Goal: Information Seeking & Learning: Learn about a topic

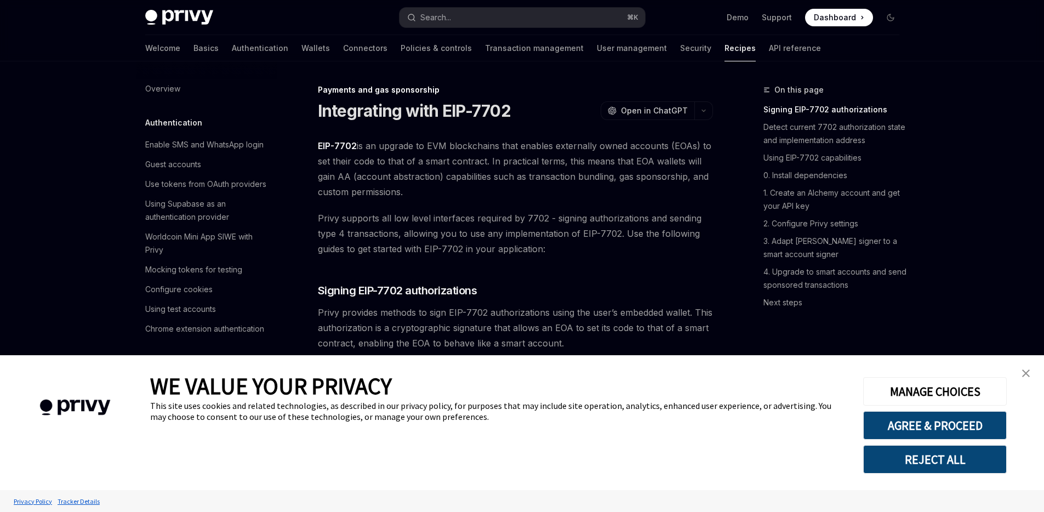
scroll to position [946, 0]
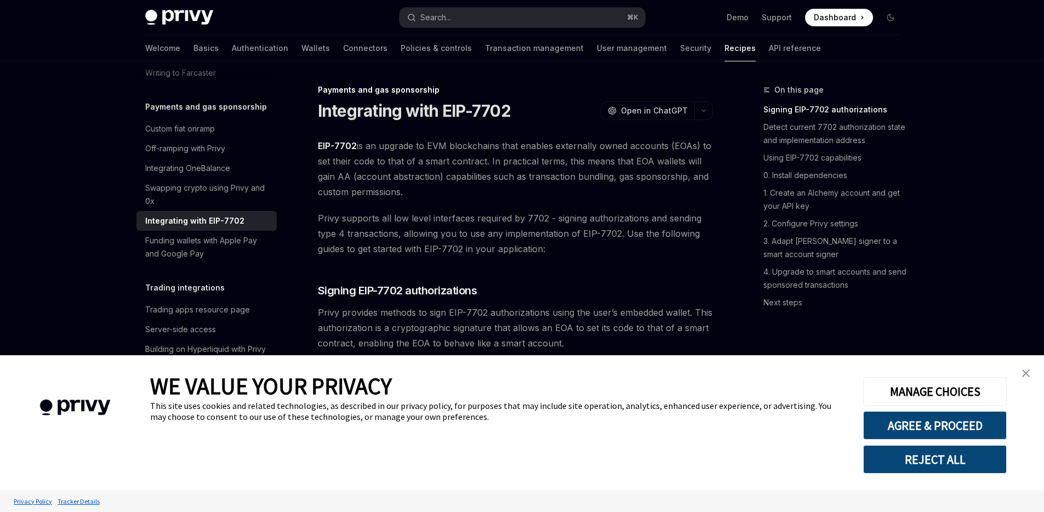
click at [1024, 370] on img "close banner" at bounding box center [1026, 373] width 8 height 8
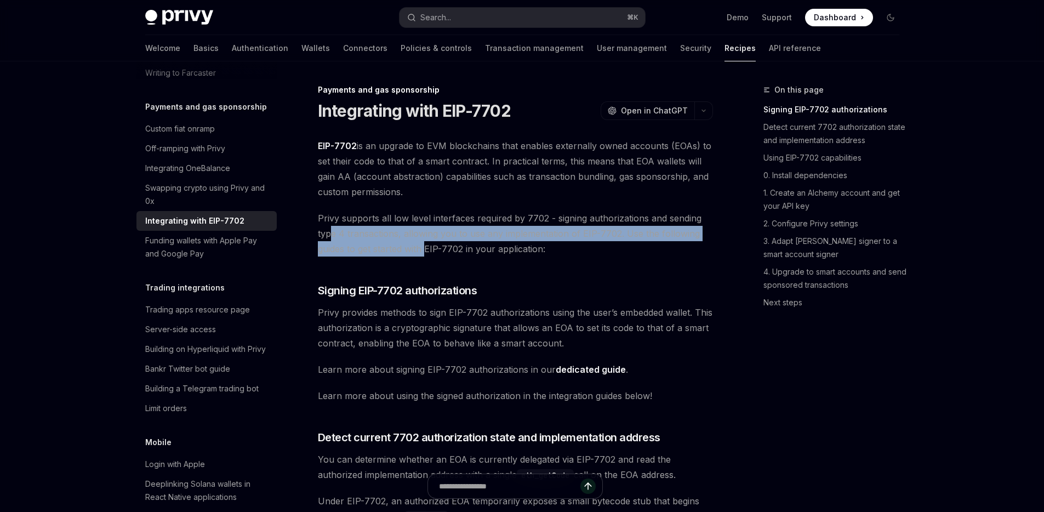
drag, startPoint x: 331, startPoint y: 233, endPoint x: 461, endPoint y: 252, distance: 131.7
click at [427, 247] on span "Privy supports all low level interfaces required by 7702 - signing authorizatio…" at bounding box center [515, 233] width 395 height 46
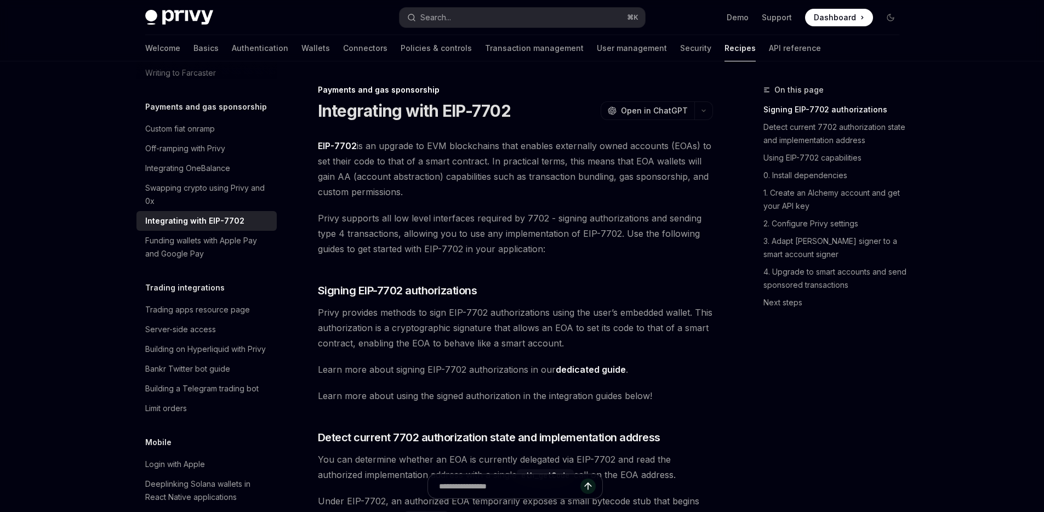
click at [491, 254] on span "Privy supports all low level interfaces required by 7702 - signing authorizatio…" at bounding box center [515, 233] width 395 height 46
drag, startPoint x: 426, startPoint y: 238, endPoint x: 562, endPoint y: 235, distance: 135.4
click at [543, 237] on span "Privy supports all low level interfaces required by 7702 - signing authorizatio…" at bounding box center [515, 233] width 395 height 46
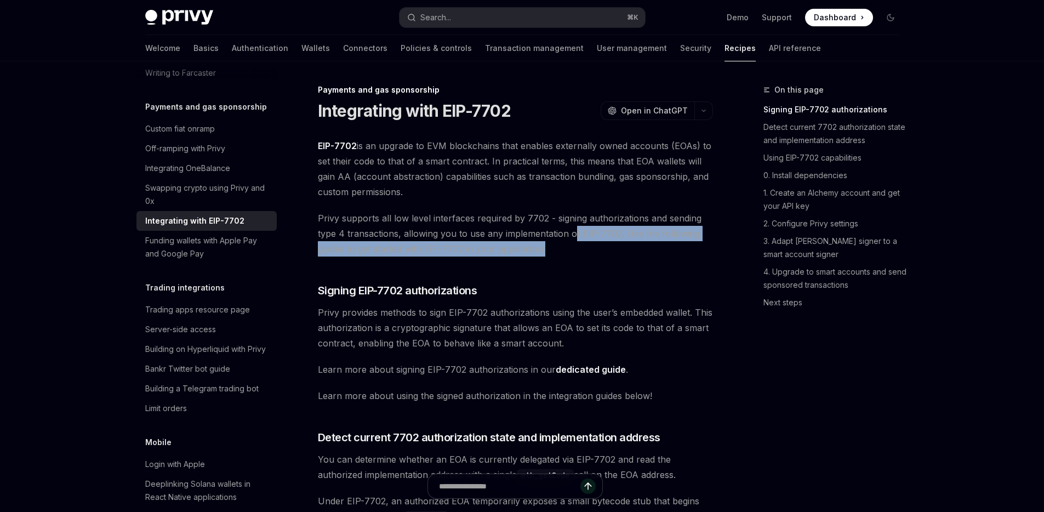
drag, startPoint x: 591, startPoint y: 238, endPoint x: 720, endPoint y: 251, distance: 129.4
click at [706, 249] on span "Privy supports all low level interfaces required by 7702 - signing authorizatio…" at bounding box center [515, 233] width 395 height 46
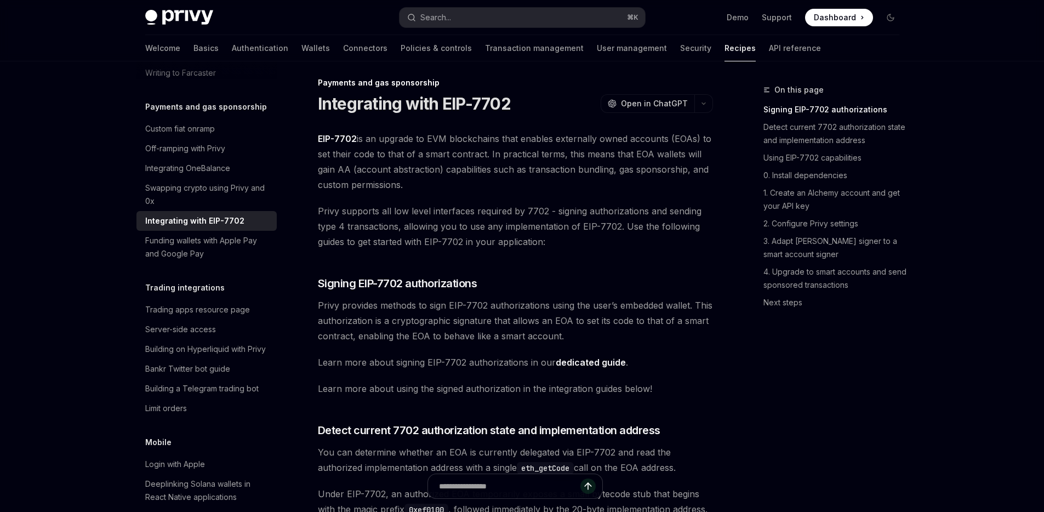
scroll to position [14, 0]
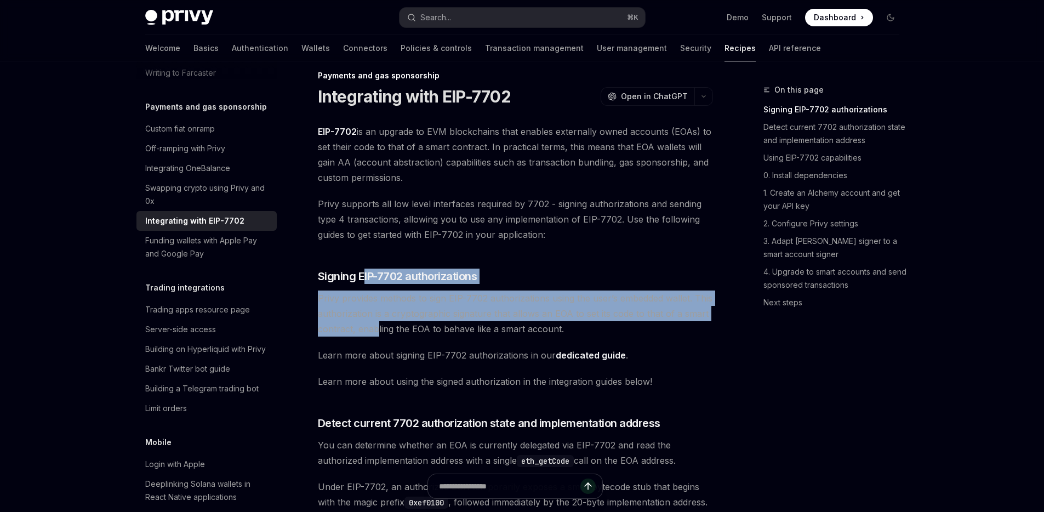
drag, startPoint x: 365, startPoint y: 274, endPoint x: 376, endPoint y: 323, distance: 50.0
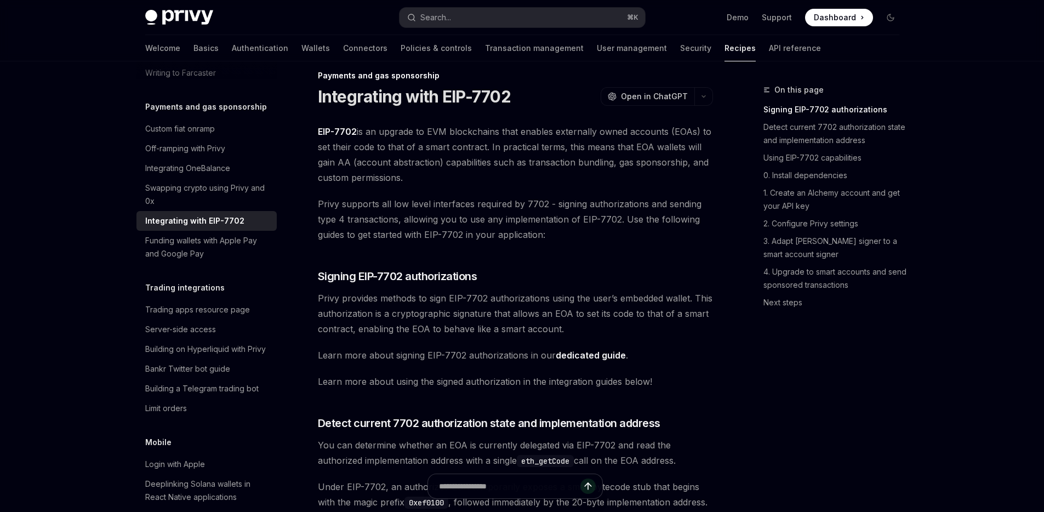
drag, startPoint x: 378, startPoint y: 333, endPoint x: 385, endPoint y: 353, distance: 21.8
click at [379, 336] on span "Privy provides methods to sign EIP-7702 authorizations using the user’s embedde…" at bounding box center [515, 313] width 395 height 46
drag, startPoint x: 385, startPoint y: 353, endPoint x: 395, endPoint y: 345, distance: 13.3
click at [385, 353] on span "Learn more about signing EIP-7702 authorizations in our dedicated guide ." at bounding box center [515, 354] width 395 height 15
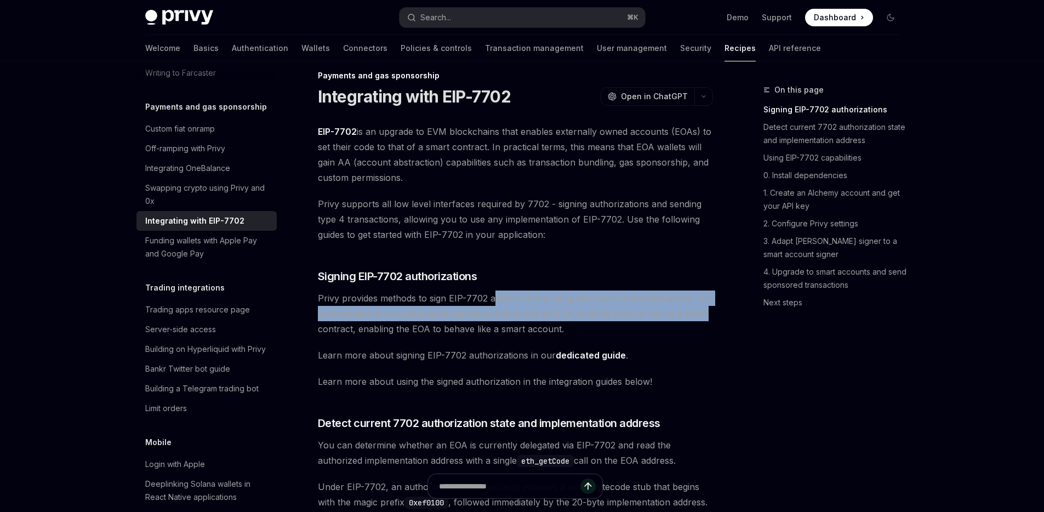
drag, startPoint x: 504, startPoint y: 303, endPoint x: 724, endPoint y: 311, distance: 221.0
click at [710, 311] on span "Privy provides methods to sign EIP-7702 authorizations using the user’s embedde…" at bounding box center [515, 313] width 395 height 46
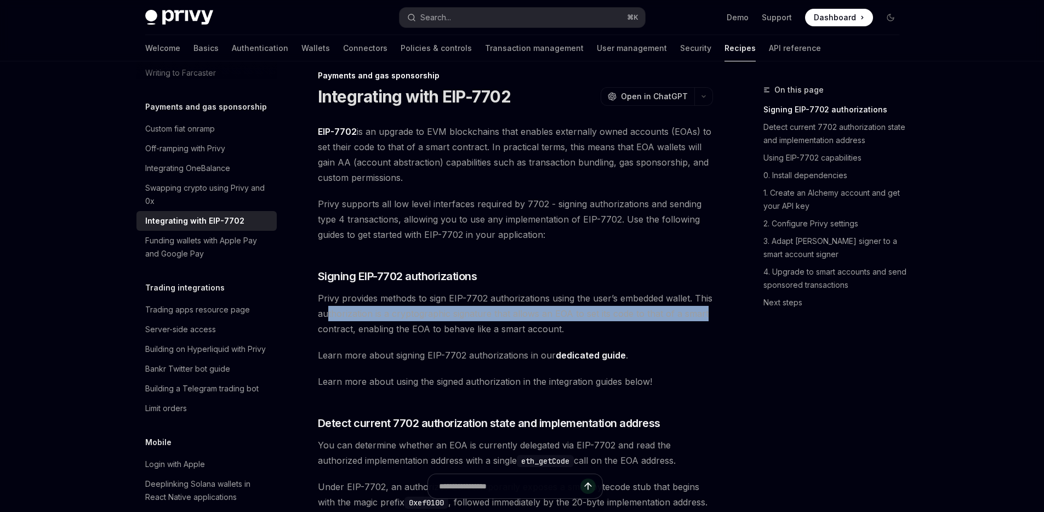
drag, startPoint x: 724, startPoint y: 311, endPoint x: 328, endPoint y: 314, distance: 396.2
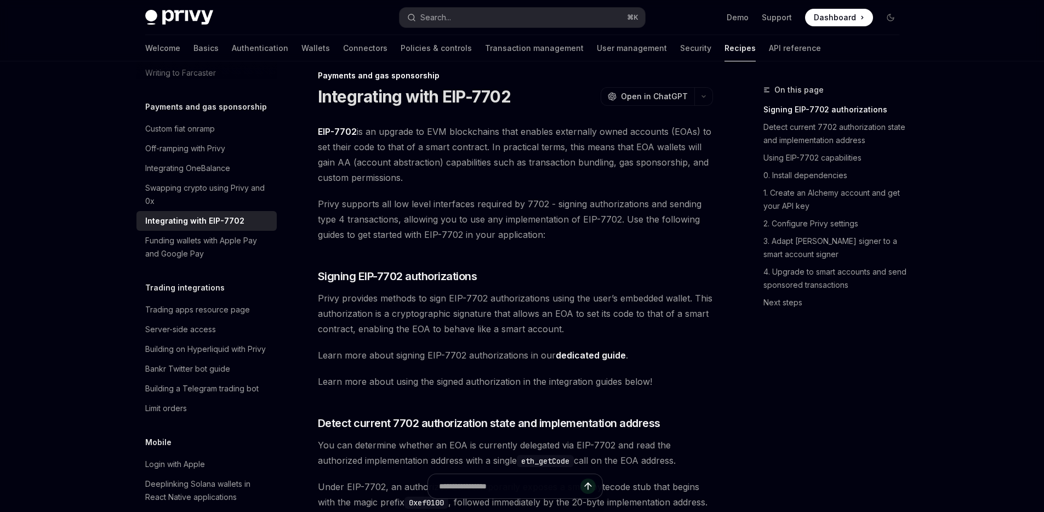
click at [409, 322] on span "Privy provides methods to sign EIP-7702 authorizations using the user’s embedde…" at bounding box center [515, 313] width 395 height 46
click at [454, 329] on span "Privy provides methods to sign EIP-7702 authorizations using the user’s embedde…" at bounding box center [515, 313] width 395 height 46
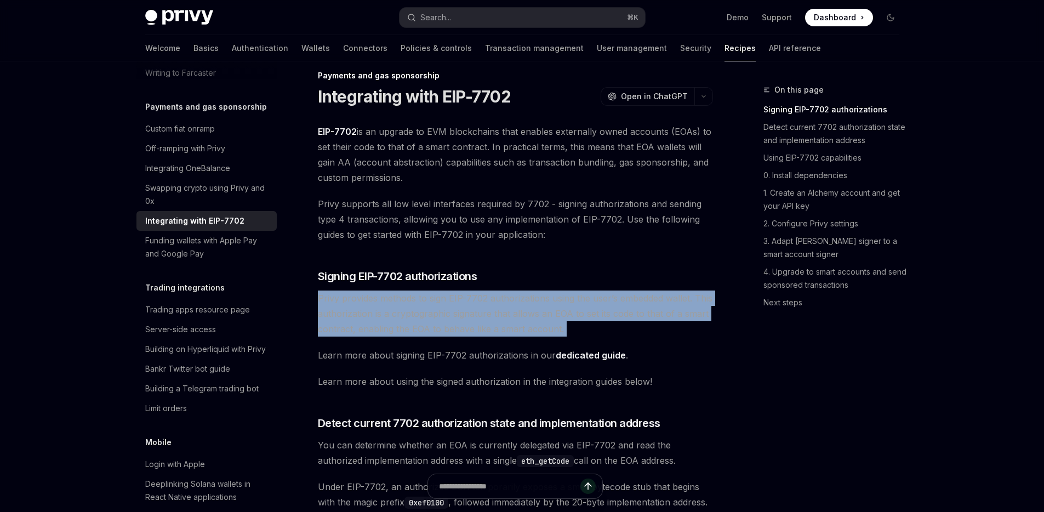
click at [454, 329] on span "Privy provides methods to sign EIP-7702 authorizations using the user’s embedde…" at bounding box center [515, 313] width 395 height 46
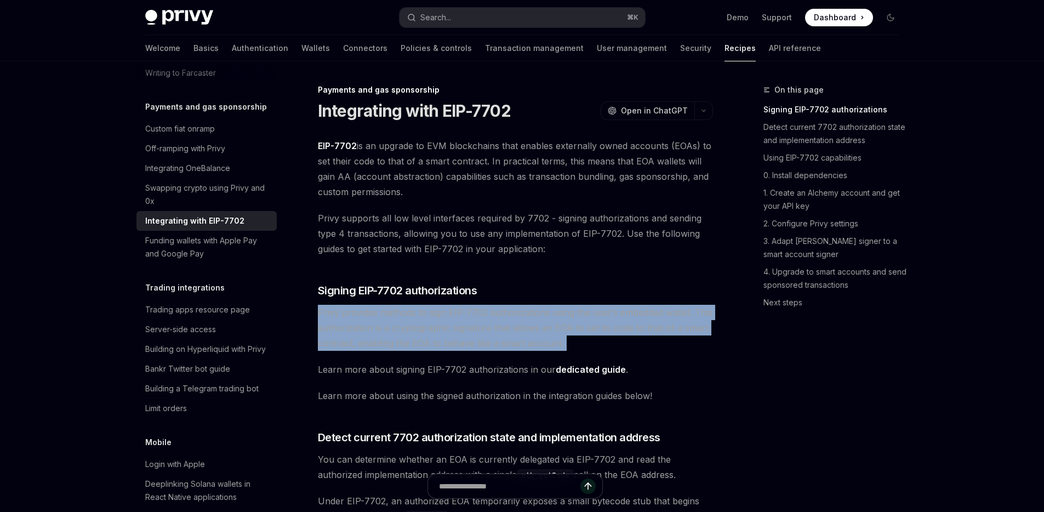
scroll to position [260, 0]
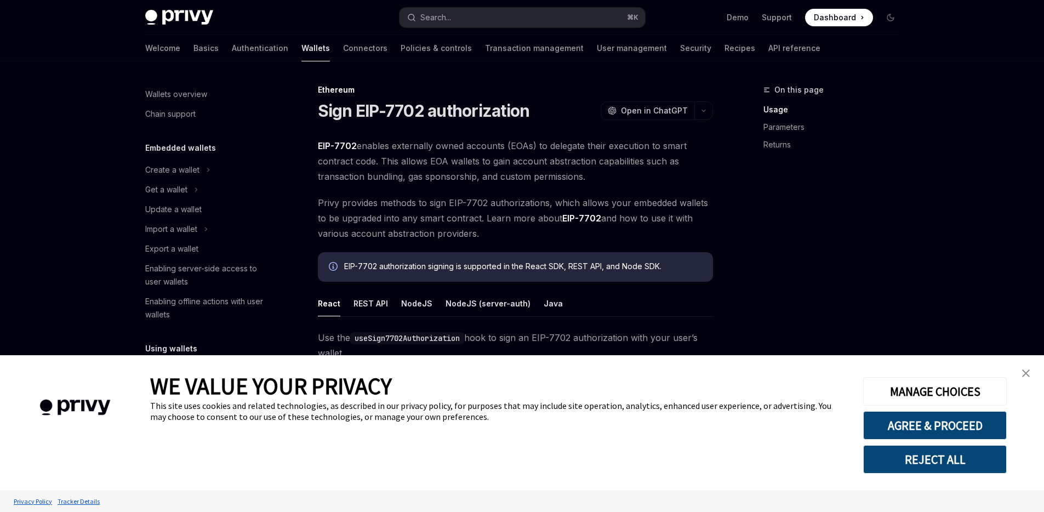
click at [840, 193] on div "On this page Usage Parameters Returns" at bounding box center [824, 297] width 167 height 429
click at [1031, 370] on link "close banner" at bounding box center [1026, 373] width 22 height 22
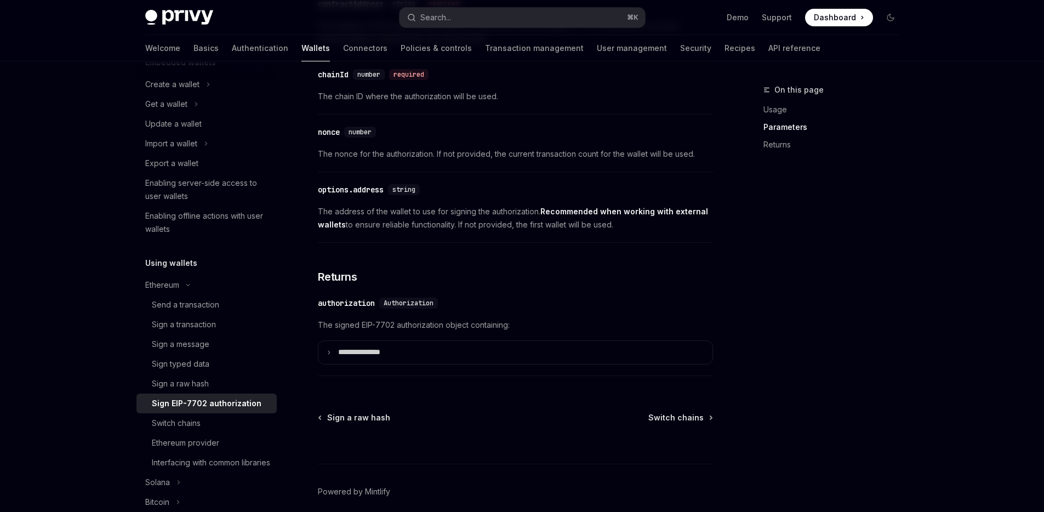
scroll to position [985, 0]
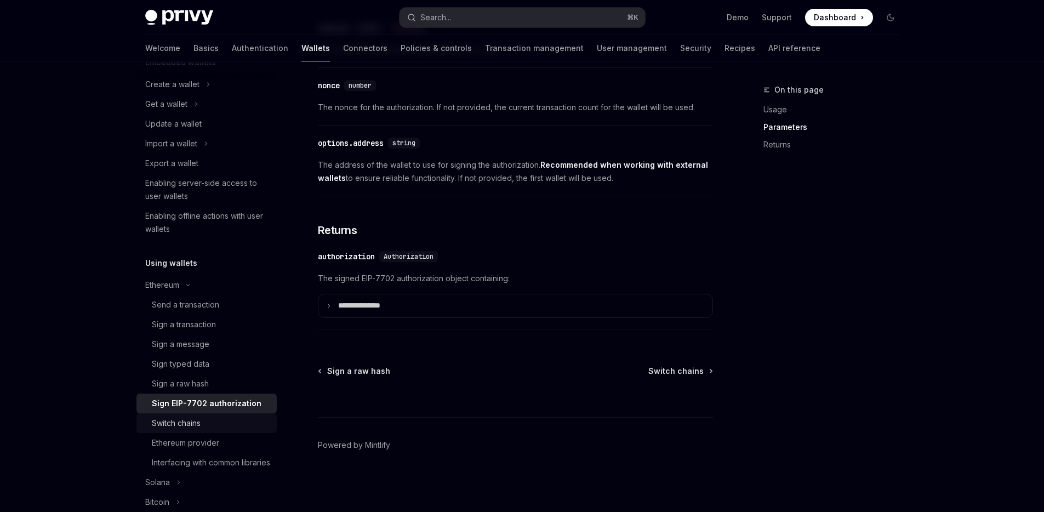
click at [190, 431] on link "Switch chains" at bounding box center [206, 423] width 140 height 20
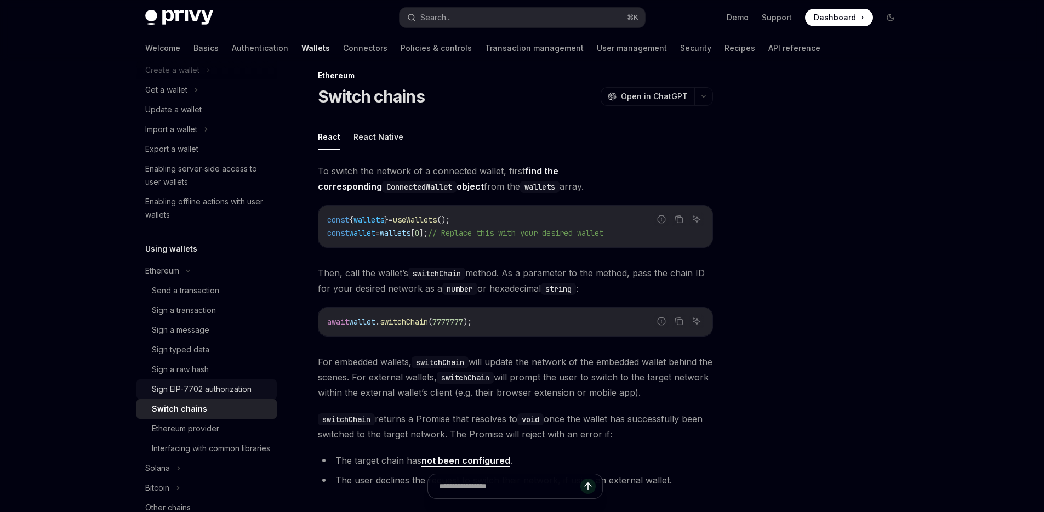
scroll to position [210, 0]
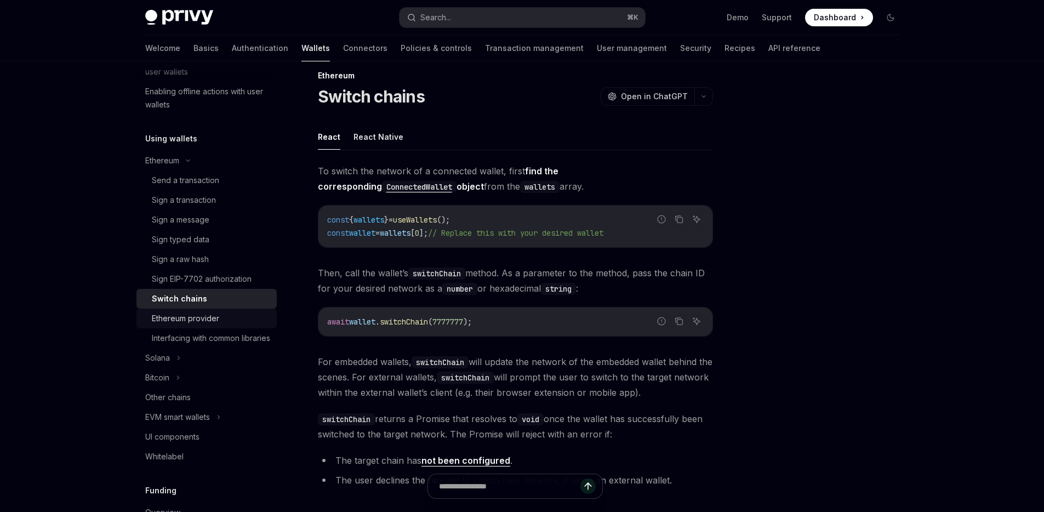
click at [181, 319] on div "Ethereum provider" at bounding box center [185, 318] width 67 height 13
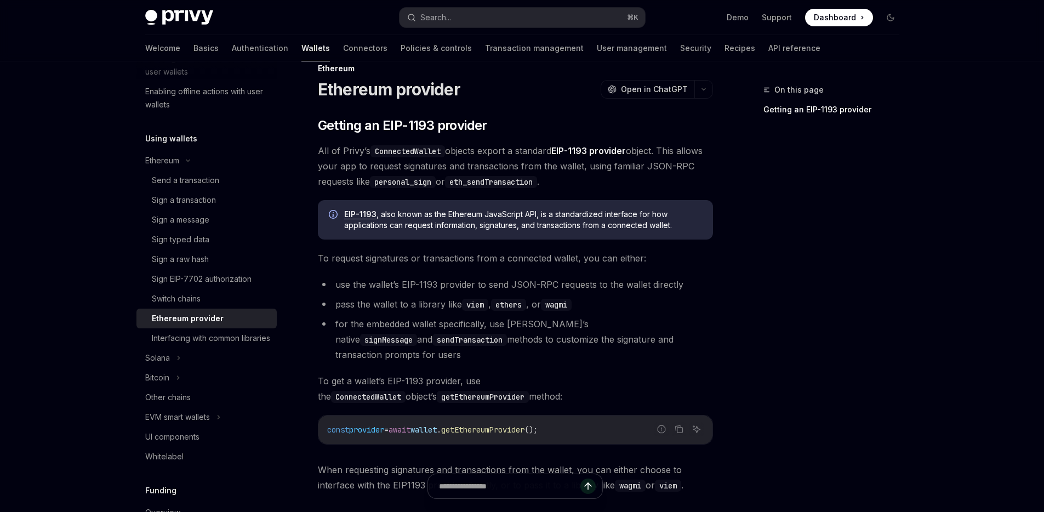
scroll to position [164, 0]
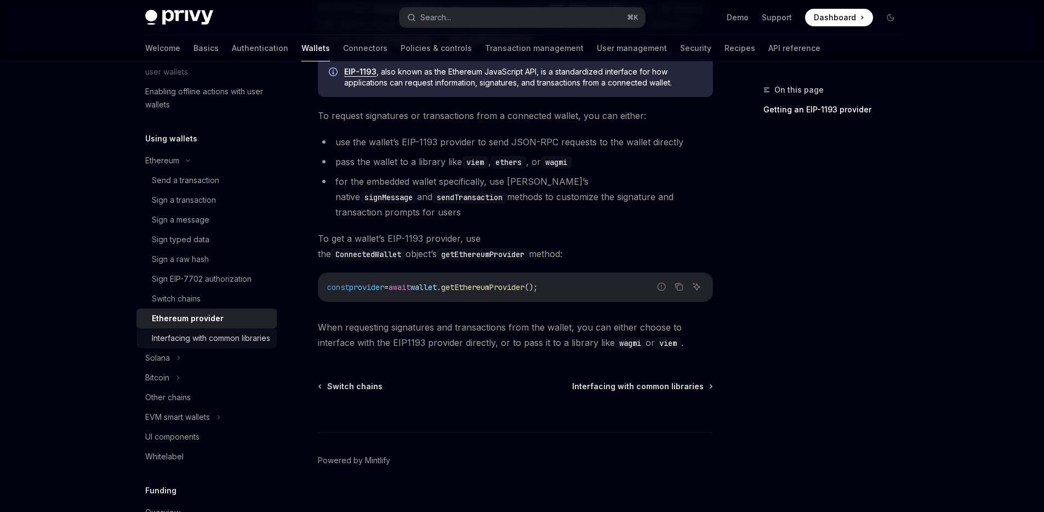
click at [207, 338] on div "Interfacing with common libraries" at bounding box center [211, 338] width 118 height 13
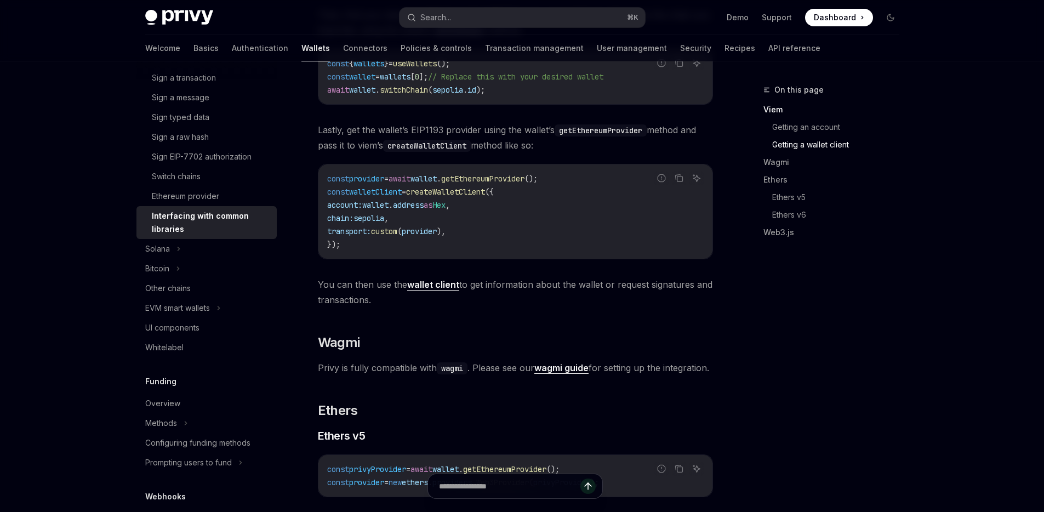
scroll to position [339, 0]
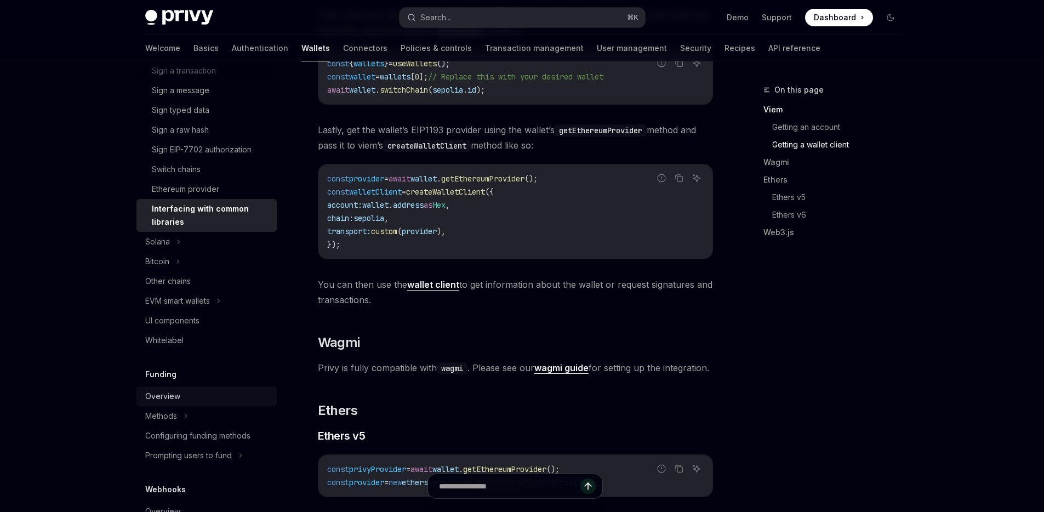
click at [192, 392] on div "Overview" at bounding box center [207, 396] width 125 height 13
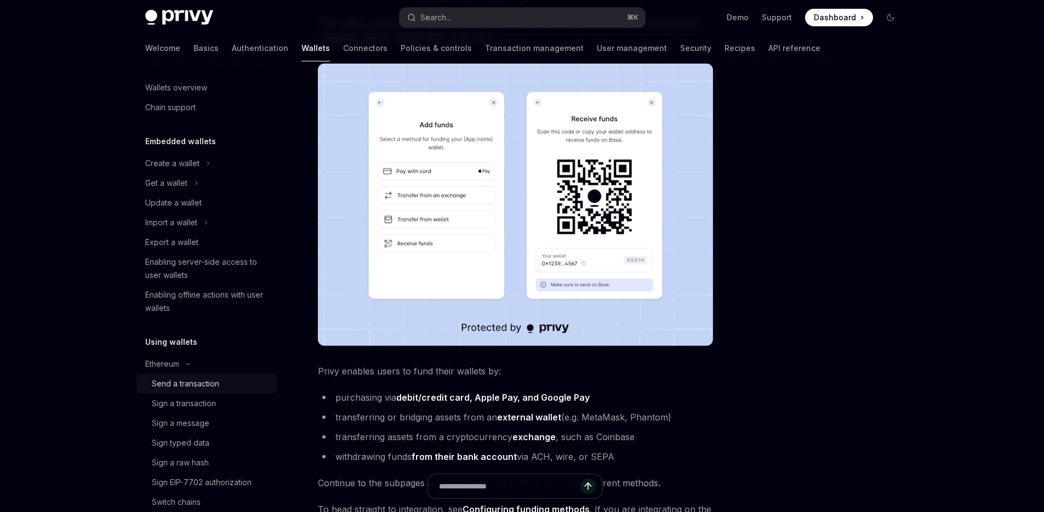
scroll to position [21, 0]
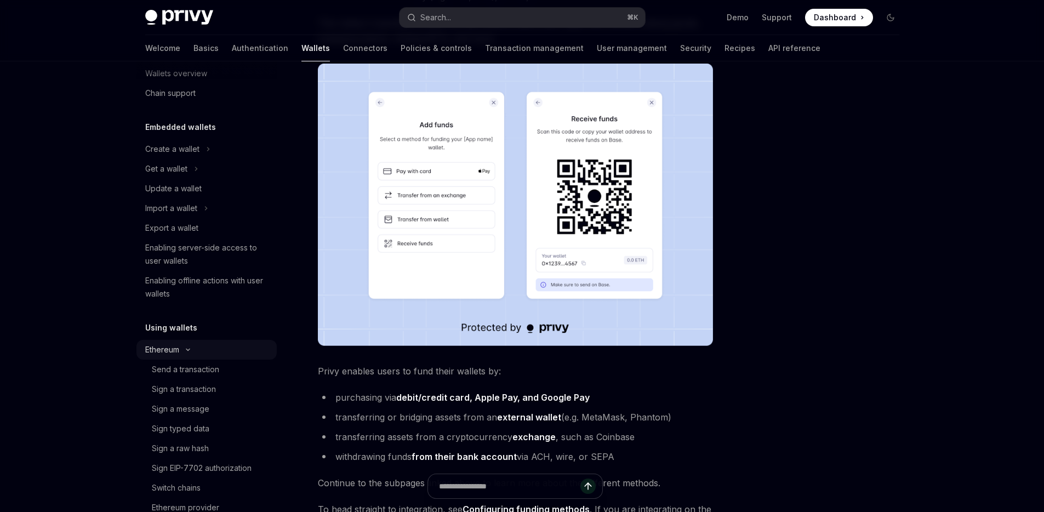
click at [192, 351] on icon at bounding box center [187, 349] width 13 height 4
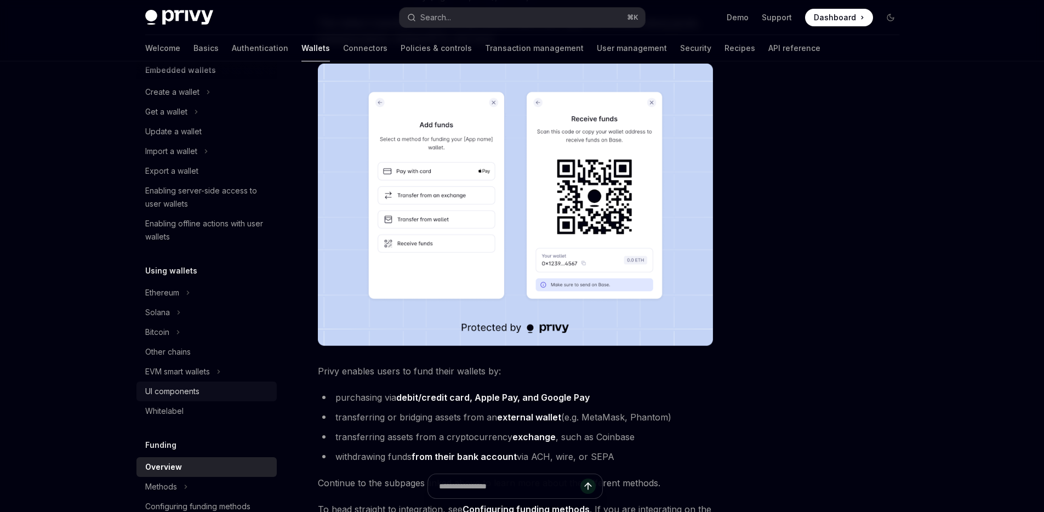
scroll to position [85, 0]
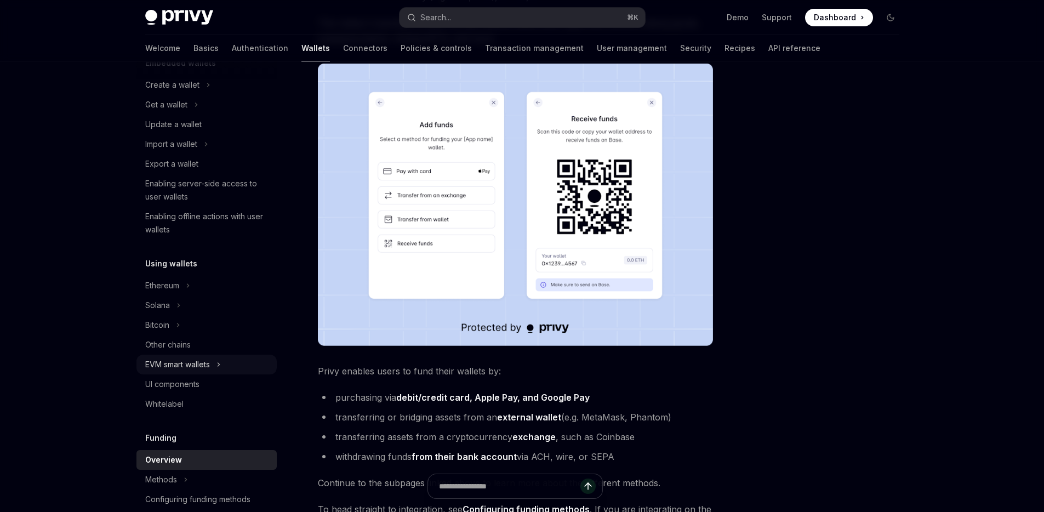
click at [220, 363] on icon at bounding box center [218, 364] width 4 height 13
type textarea "*"
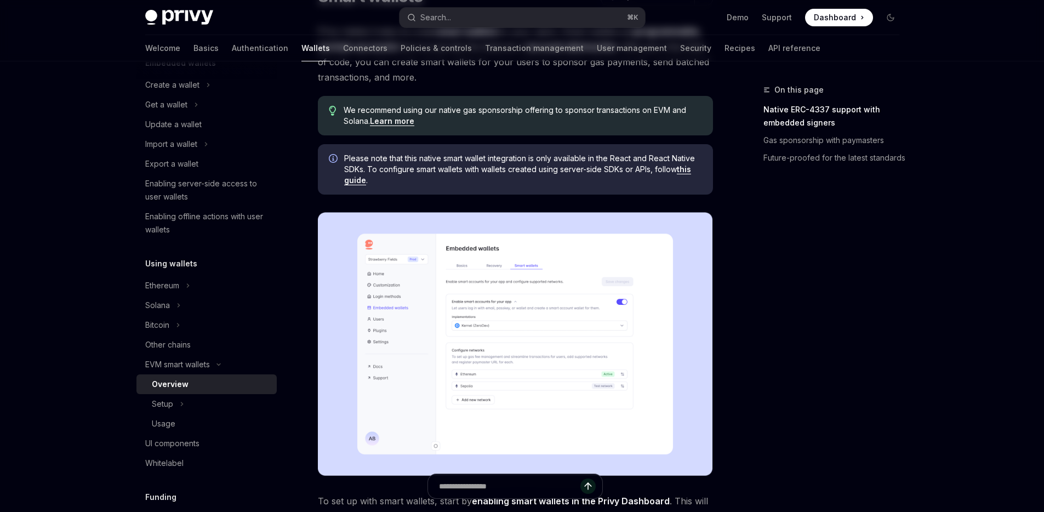
scroll to position [170, 0]
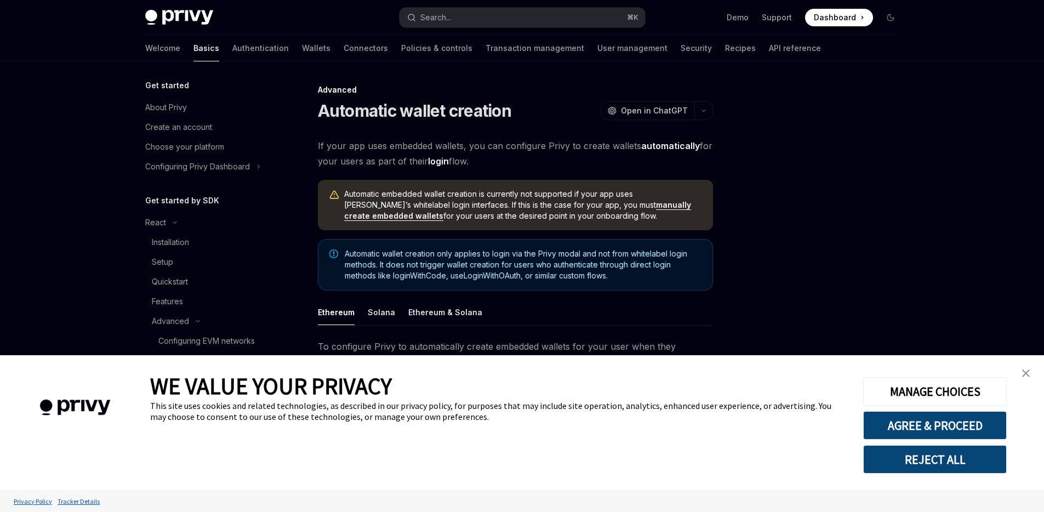
click at [1024, 372] on img "close banner" at bounding box center [1026, 373] width 8 height 8
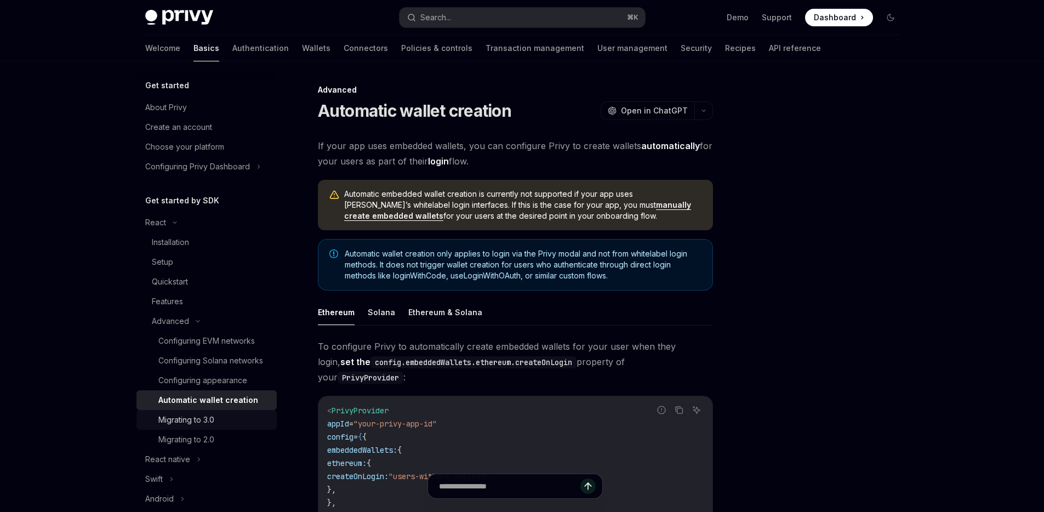
click at [205, 430] on link "Migrating to 3.0" at bounding box center [206, 420] width 140 height 20
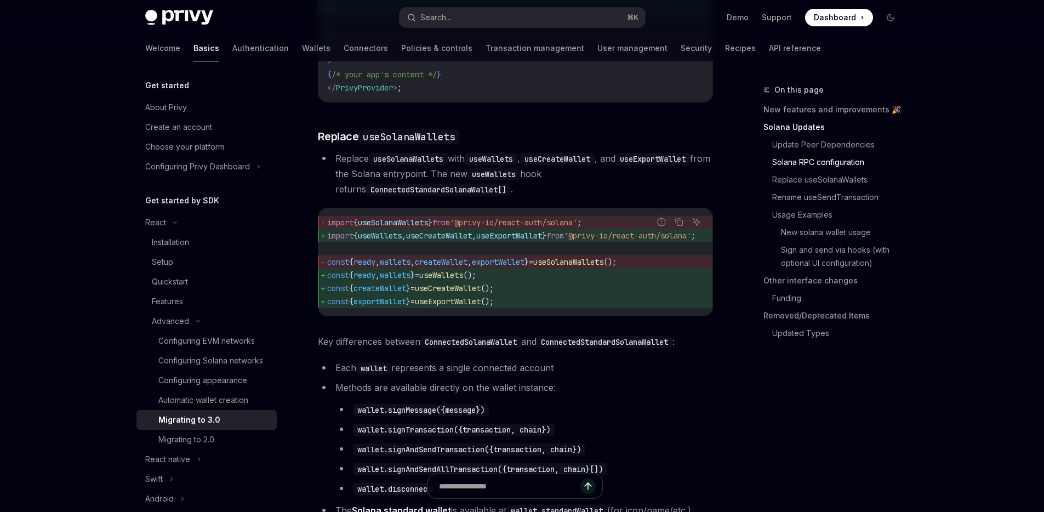
scroll to position [978, 0]
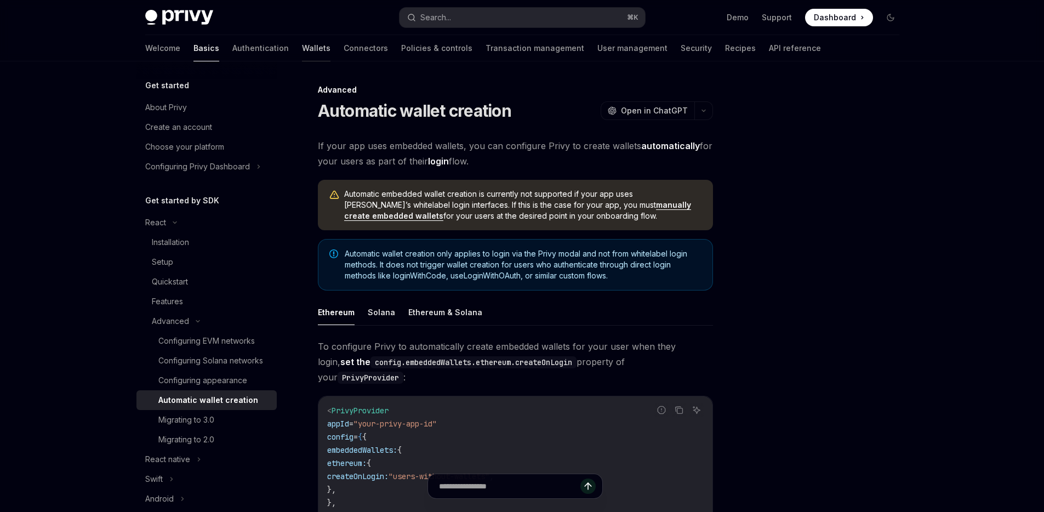
click at [302, 52] on link "Wallets" at bounding box center [316, 48] width 28 height 26
type textarea "*"
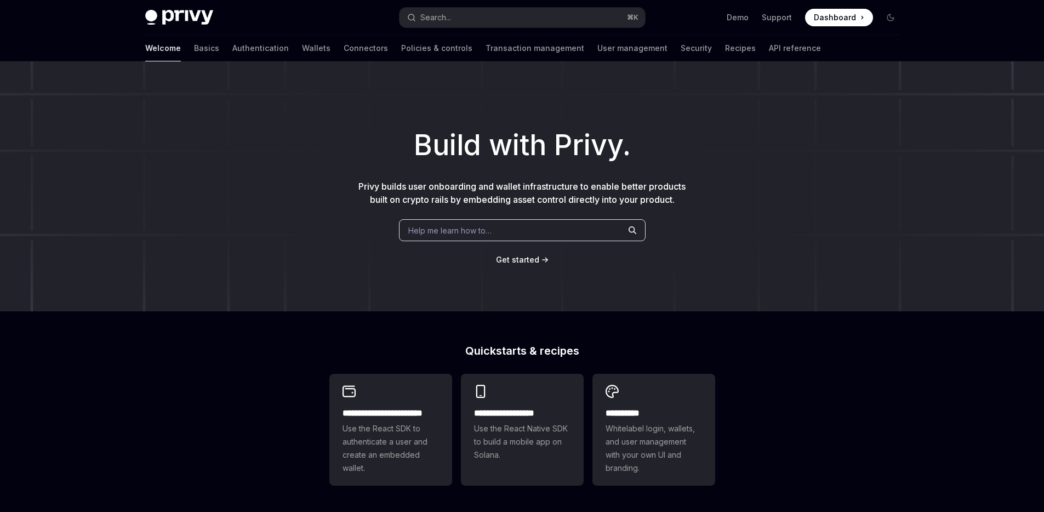
type textarea "*"
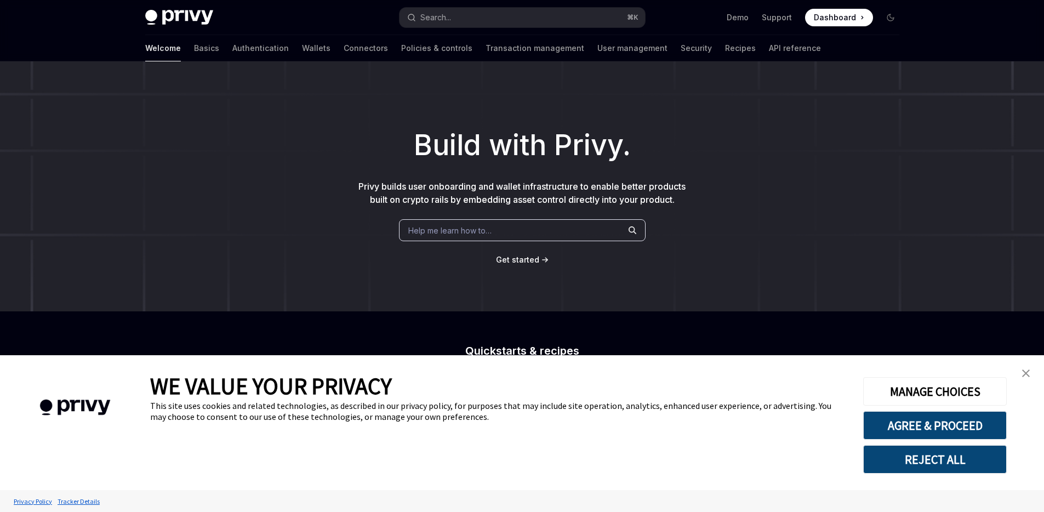
click at [1022, 372] on img "close banner" at bounding box center [1026, 373] width 8 height 8
